Goal: Task Accomplishment & Management: Use online tool/utility

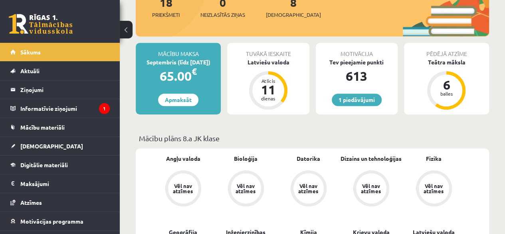
scroll to position [156, 0]
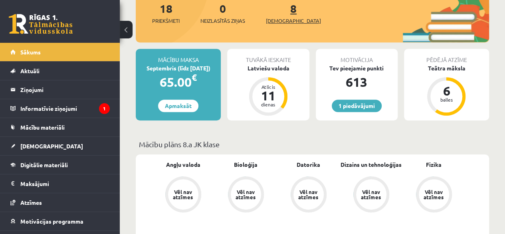
click at [283, 19] on span "[DEMOGRAPHIC_DATA]" at bounding box center [293, 21] width 55 height 8
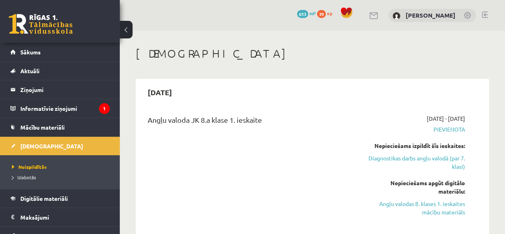
click at [443, 155] on link "Diagnostikas darbs angļu valodā (par 7. klasi)" at bounding box center [416, 162] width 98 height 17
drag, startPoint x: 454, startPoint y: 204, endPoint x: 290, endPoint y: 45, distance: 228.6
click at [454, 204] on link "Angļu valodas 8. klases 1. ieskaites mācību materiāls" at bounding box center [416, 207] width 98 height 17
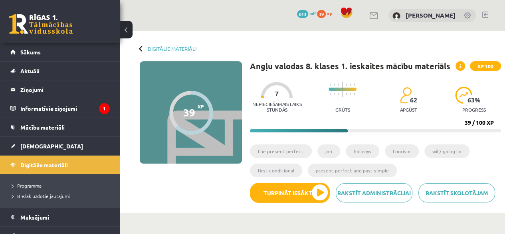
click at [323, 202] on div "Rakstīt skolotājam Rakstīt administrācijai Turpināt iesākto" at bounding box center [375, 195] width 251 height 26
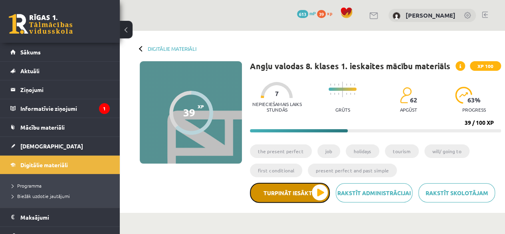
click at [313, 193] on button "Turpināt iesākto" at bounding box center [290, 192] width 80 height 20
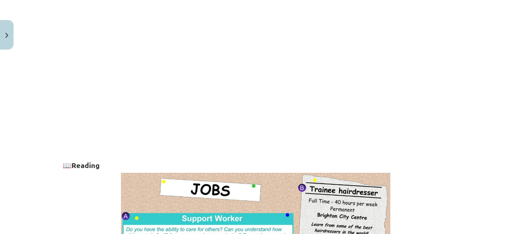
scroll to position [260, 0]
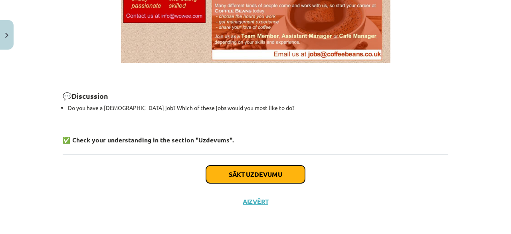
click at [291, 167] on button "Sākt uzdevumu" at bounding box center [255, 174] width 99 height 18
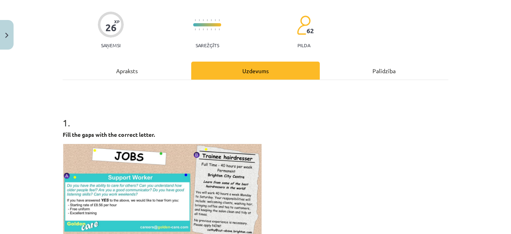
scroll to position [351, 0]
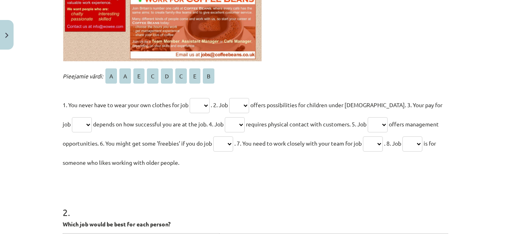
click at [200, 102] on select "* * * * * * * *" at bounding box center [200, 105] width 20 height 15
click at [107, 75] on span "A" at bounding box center [111, 75] width 12 height 15
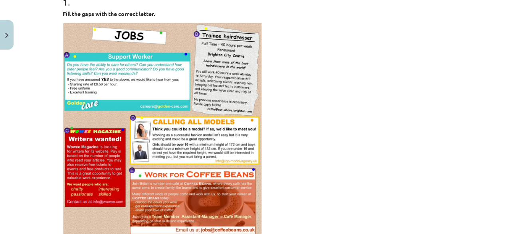
scroll to position [182, 0]
